Goal: Obtain resource: Download file/media

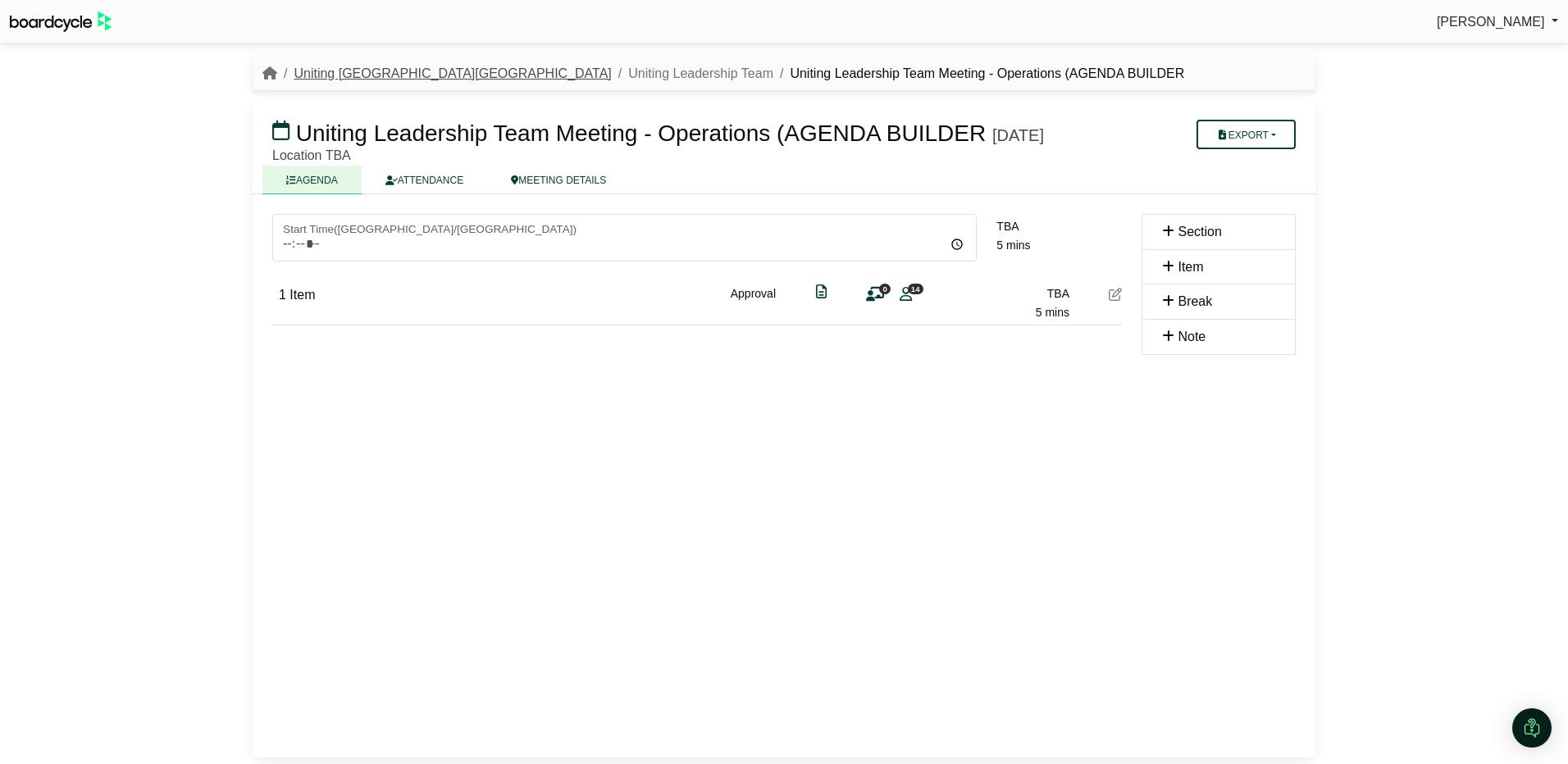
click at [337, 68] on link "Uniting [GEOGRAPHIC_DATA][GEOGRAPHIC_DATA]" at bounding box center [452, 73] width 318 height 14
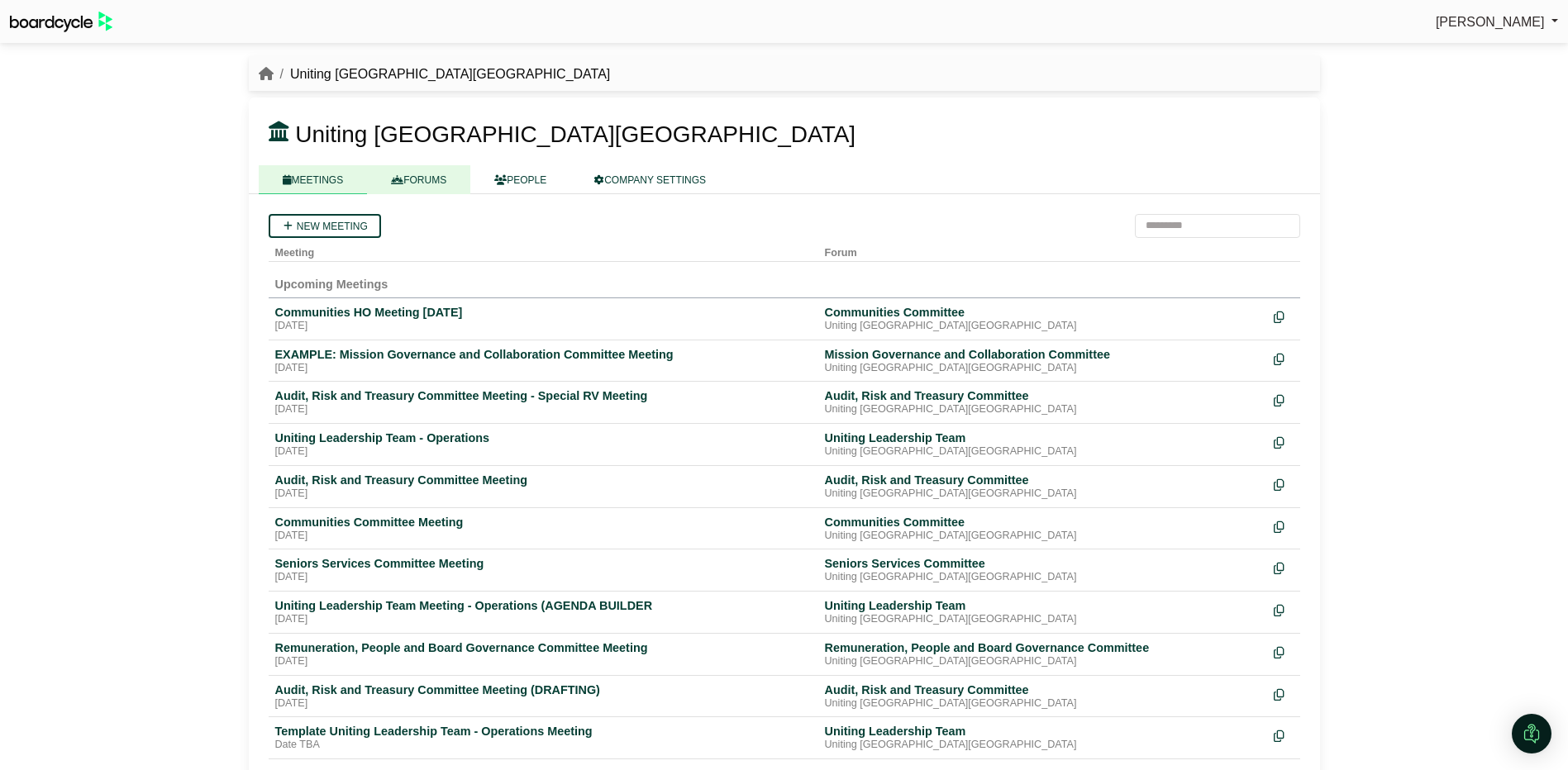
click at [427, 178] on link "FORUMS" at bounding box center [419, 179] width 103 height 29
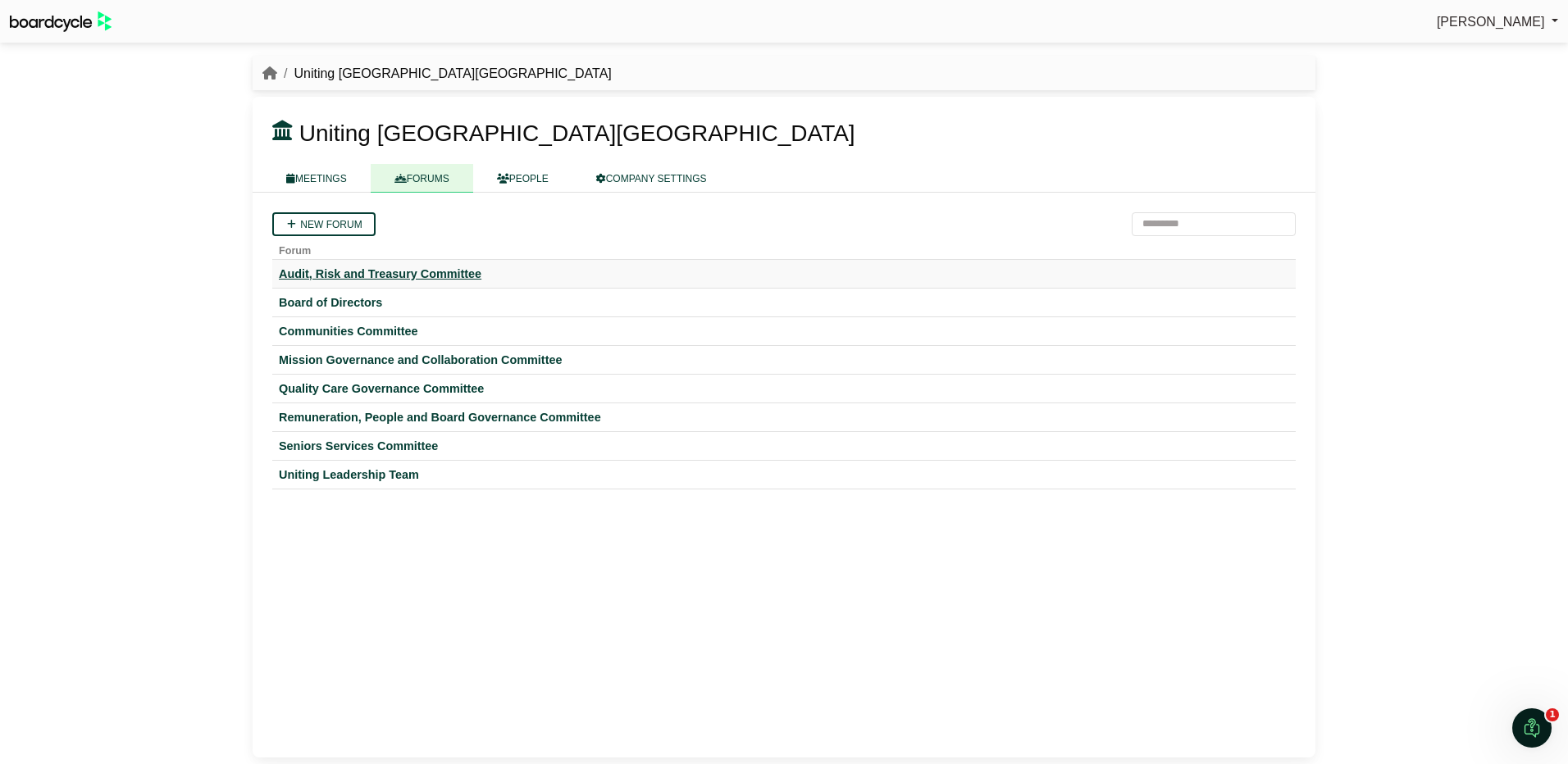
click at [364, 273] on div "Audit, Risk and Treasury Committee" at bounding box center [784, 274] width 1011 height 15
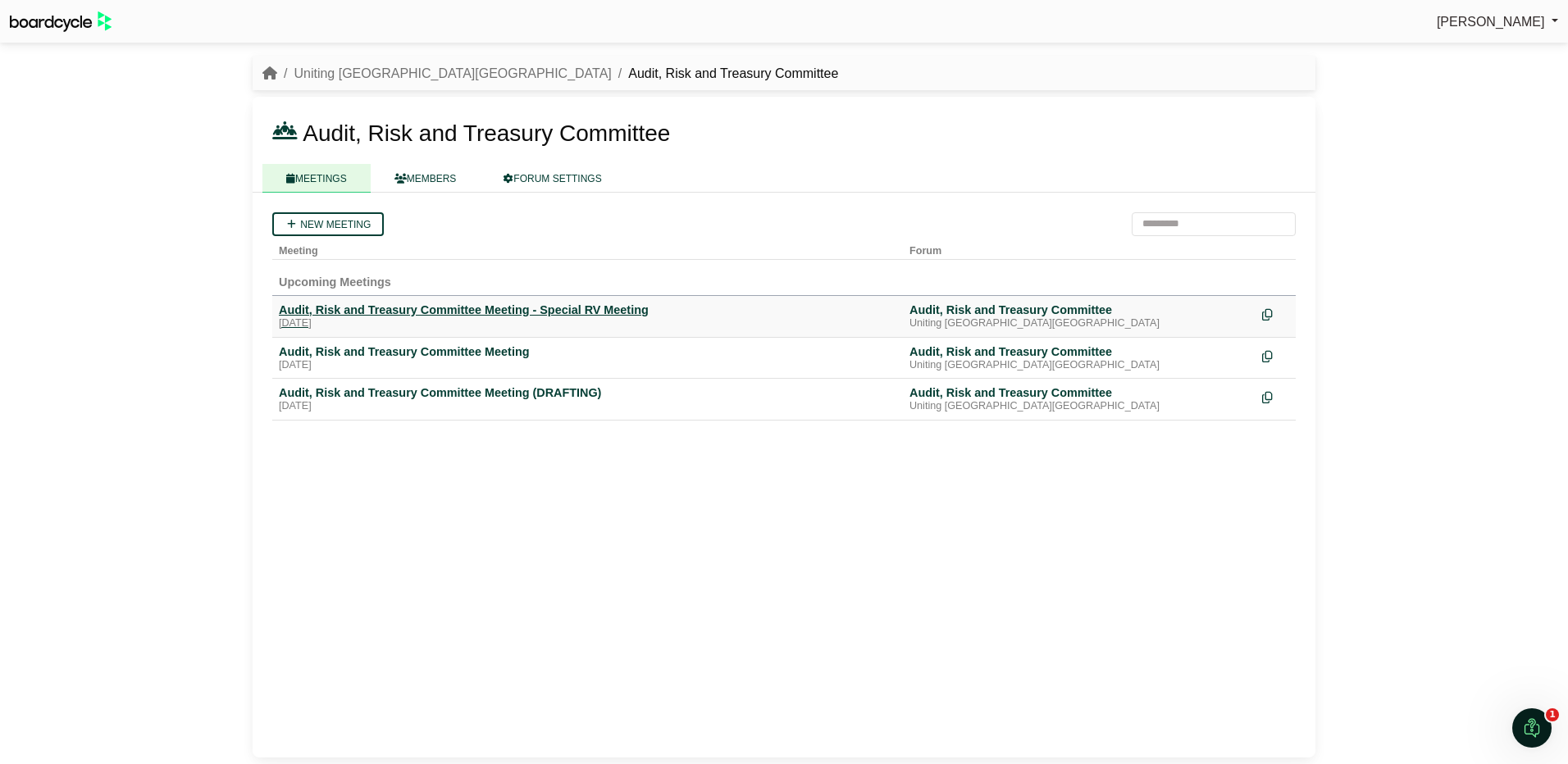
click at [507, 310] on div "Audit, Risk and Treasury Committee Meeting - Special RV Meeting" at bounding box center [587, 310] width 618 height 15
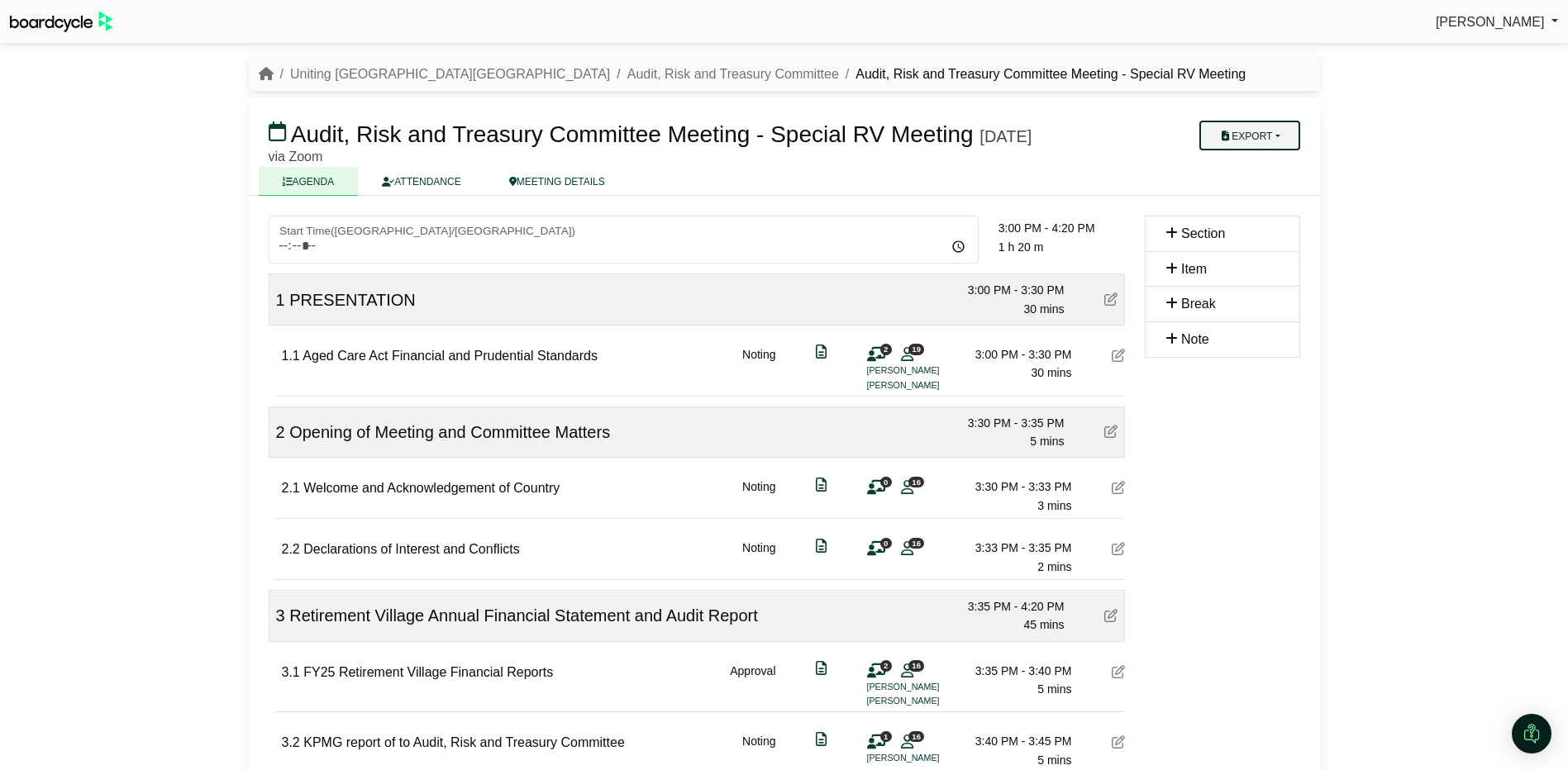
click at [1259, 125] on button "Export" at bounding box center [1250, 135] width 100 height 30
click at [1267, 242] on link "Diligent Bookbuilder" at bounding box center [1271, 239] width 144 height 24
click at [1235, 137] on button "Export" at bounding box center [1250, 135] width 100 height 30
click at [1256, 237] on link "Diligent Bookbuilder" at bounding box center [1271, 239] width 144 height 24
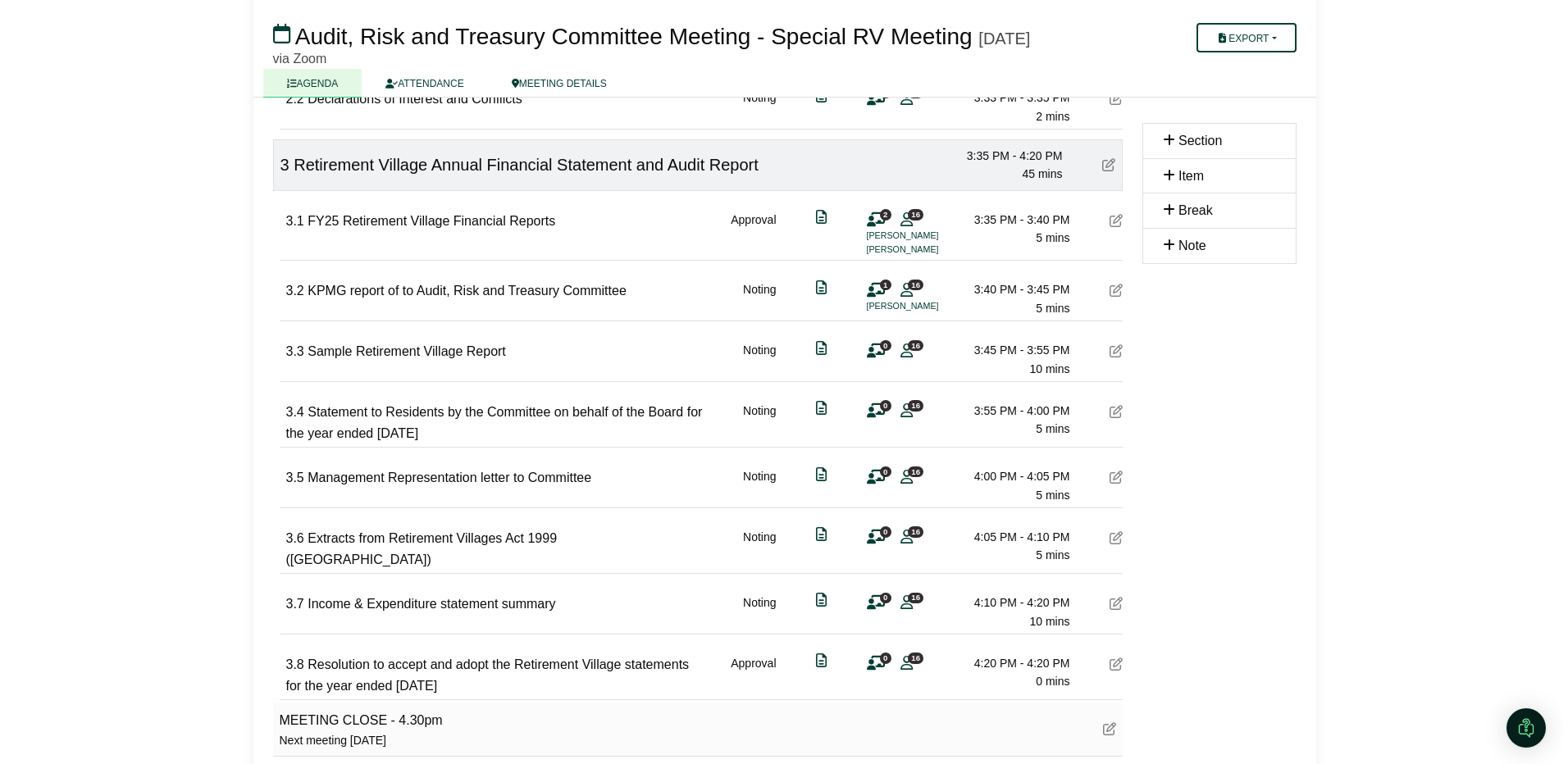
scroll to position [549, 0]
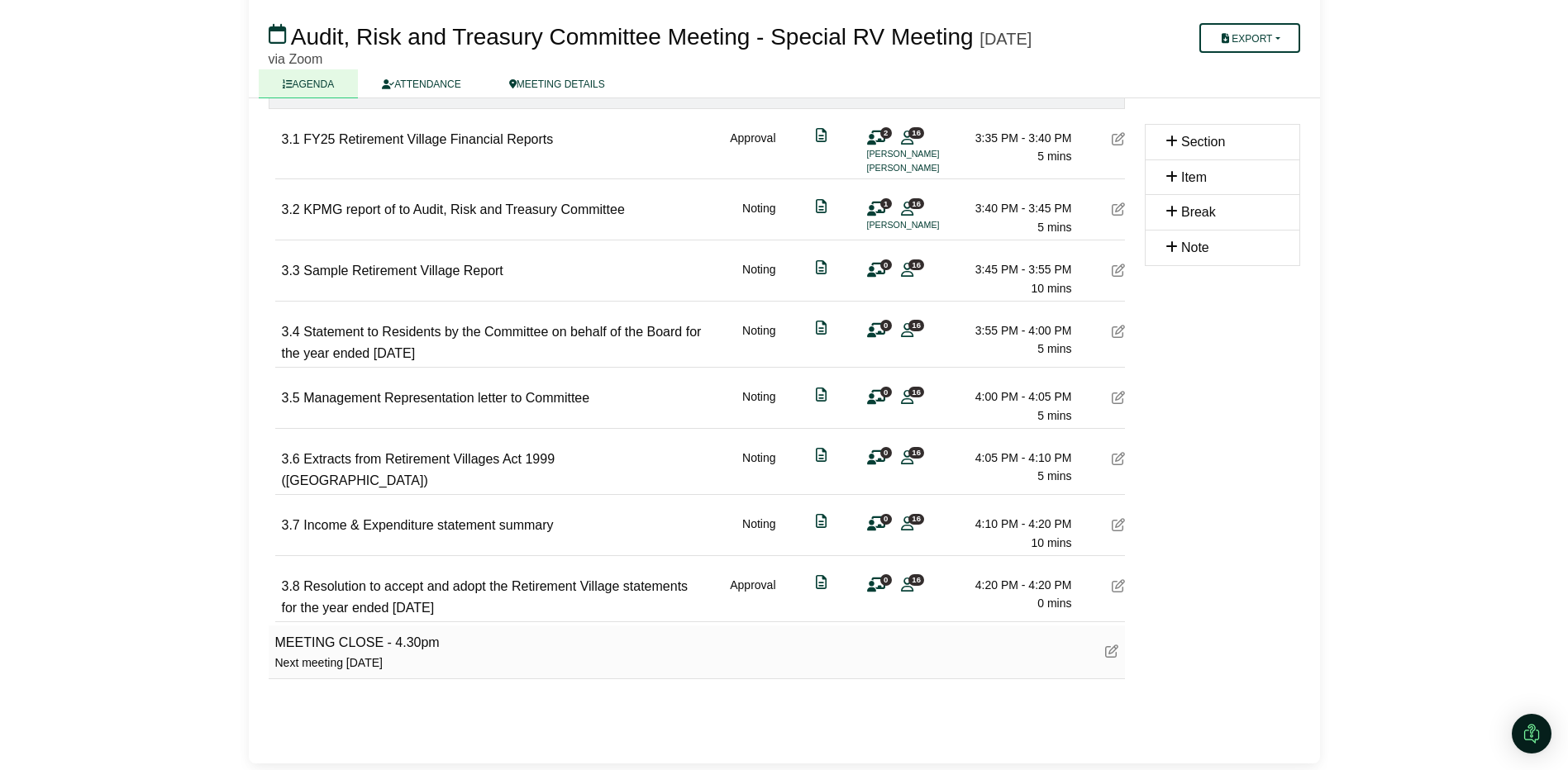
click at [1112, 583] on icon at bounding box center [1119, 586] width 13 height 13
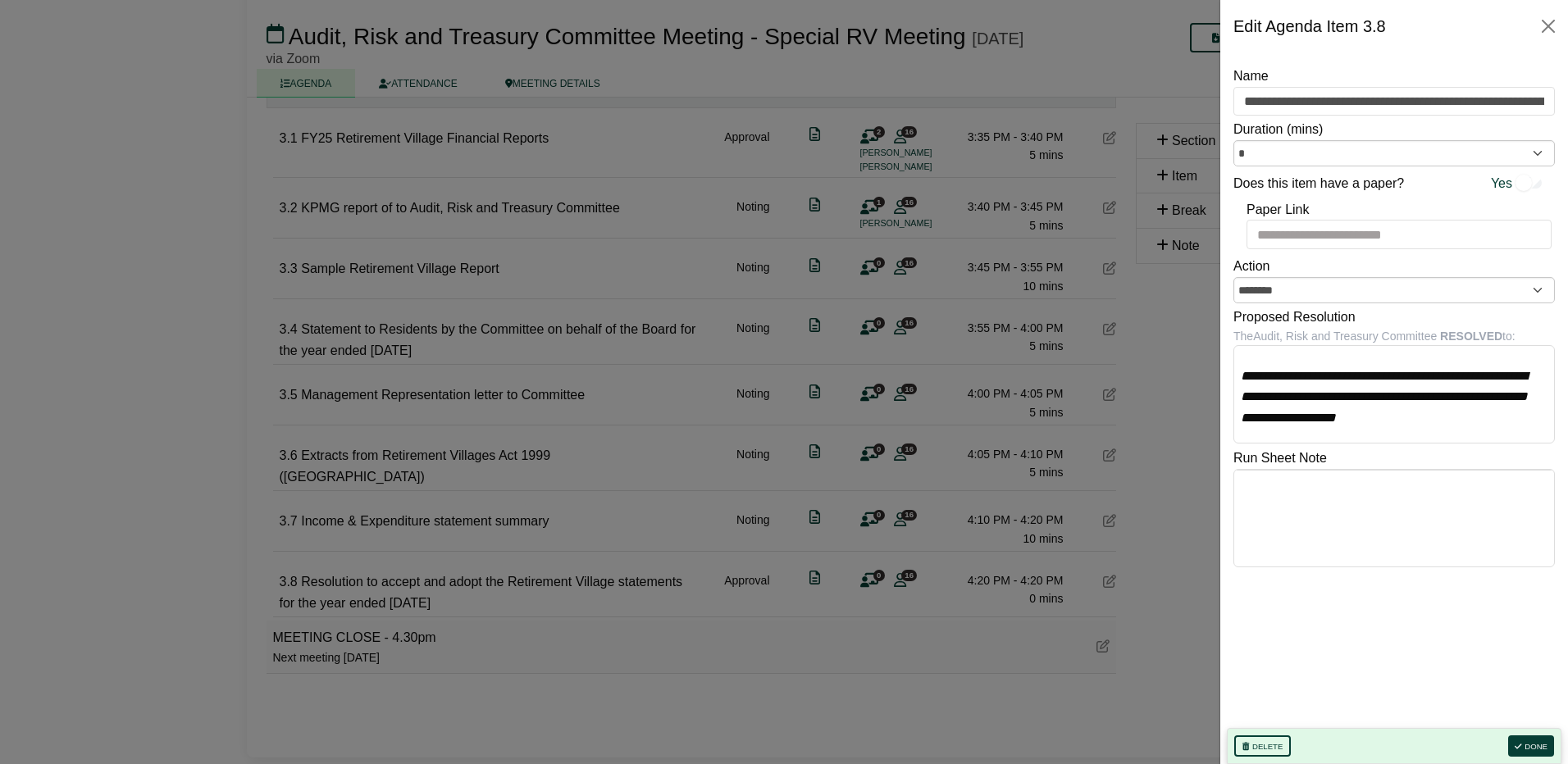
scroll to position [427, 0]
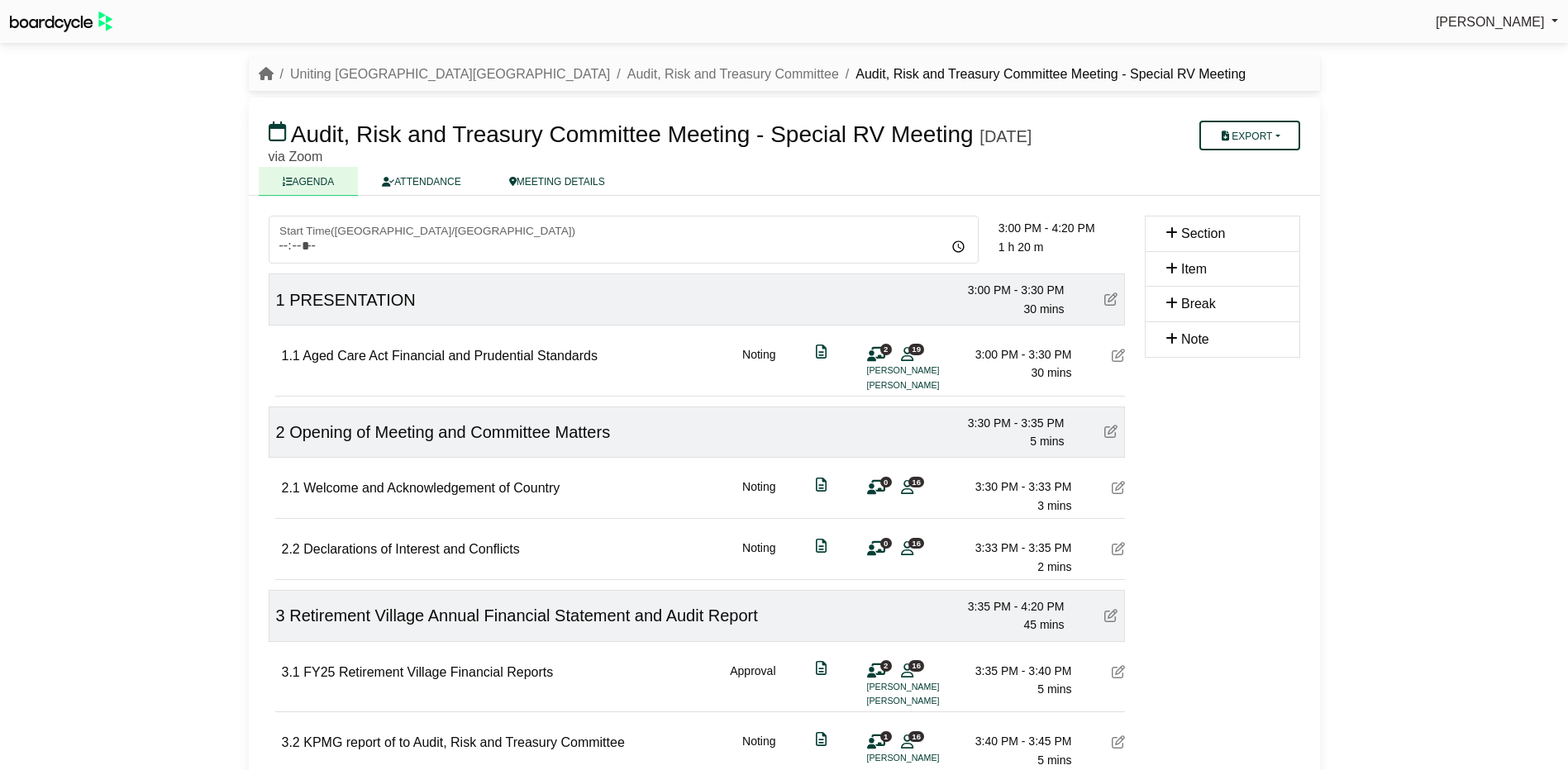
scroll to position [553, 0]
